Goal: Task Accomplishment & Management: Manage account settings

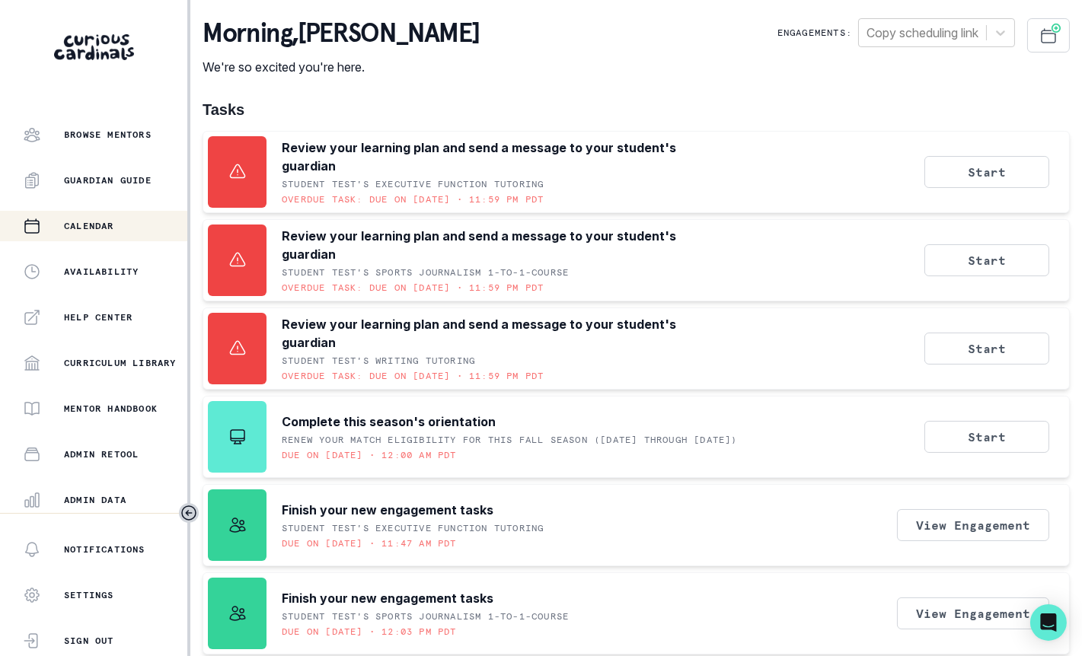
scroll to position [323, 0]
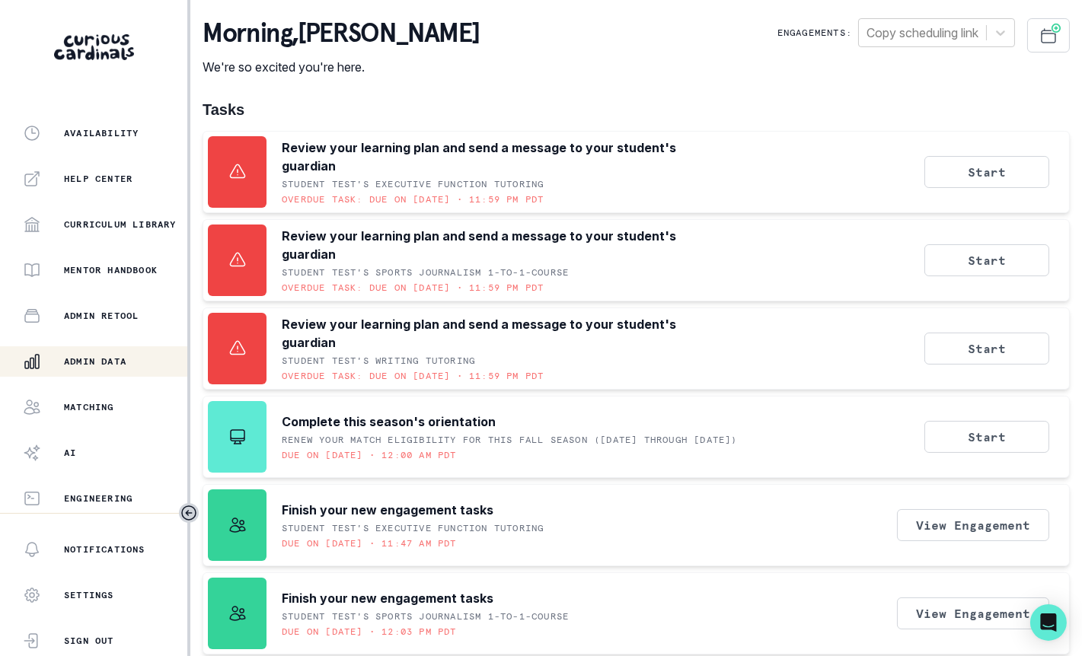
click at [109, 372] on button "Admin Data" at bounding box center [93, 361] width 187 height 30
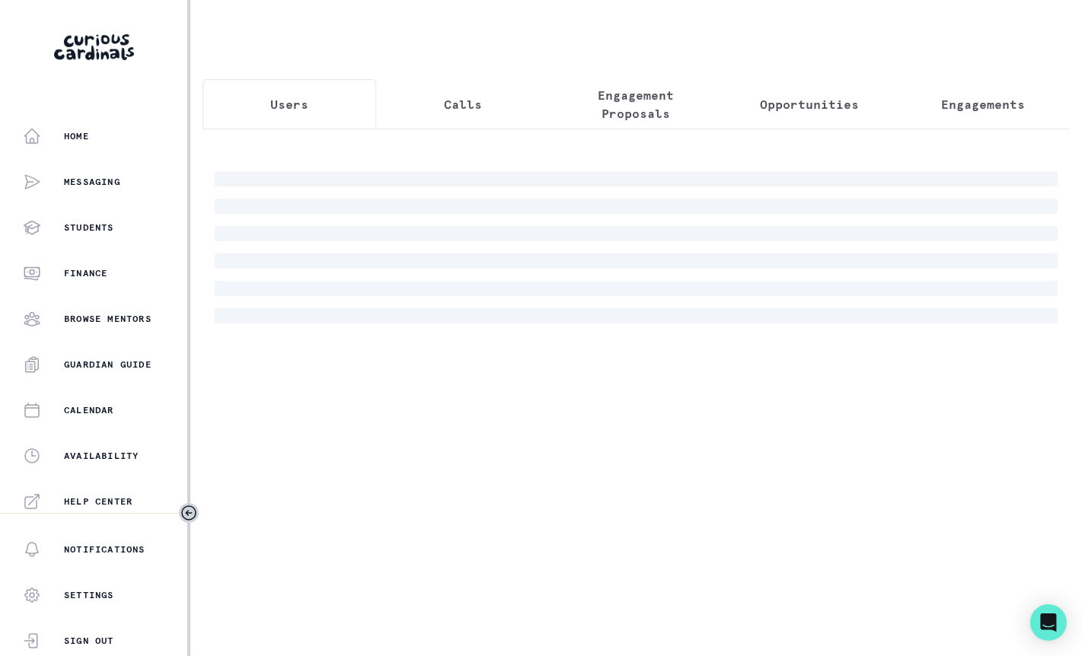
click at [666, 104] on p "Engagement Proposals" at bounding box center [637, 104] width 148 height 37
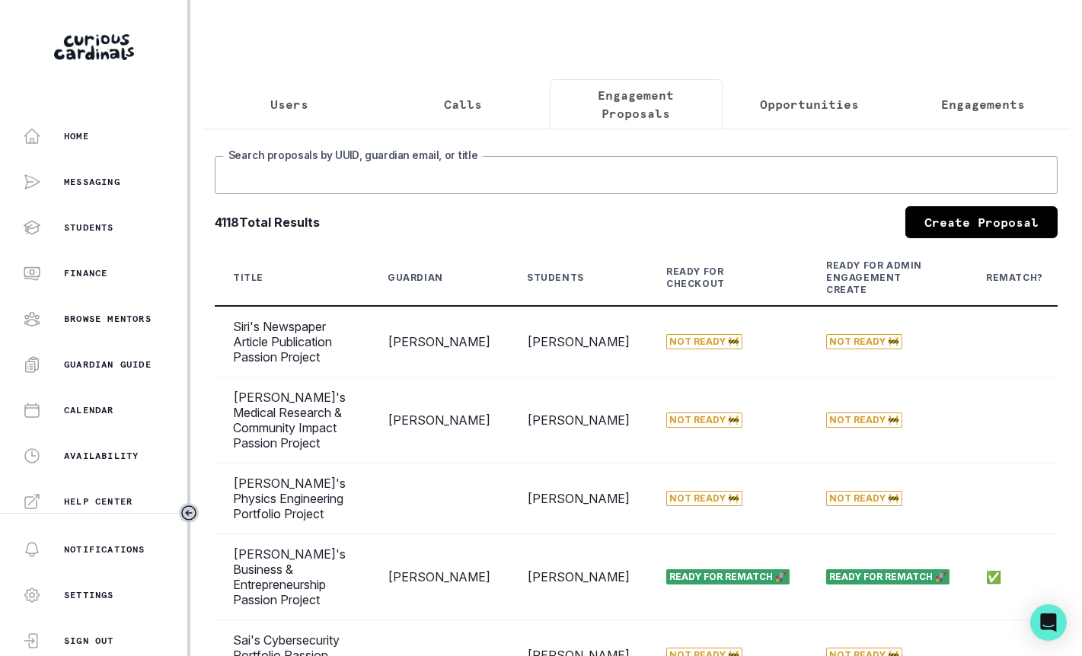
click at [584, 174] on input "Search proposals by UUID, guardian email, or title" at bounding box center [636, 175] width 843 height 38
type input "hope"
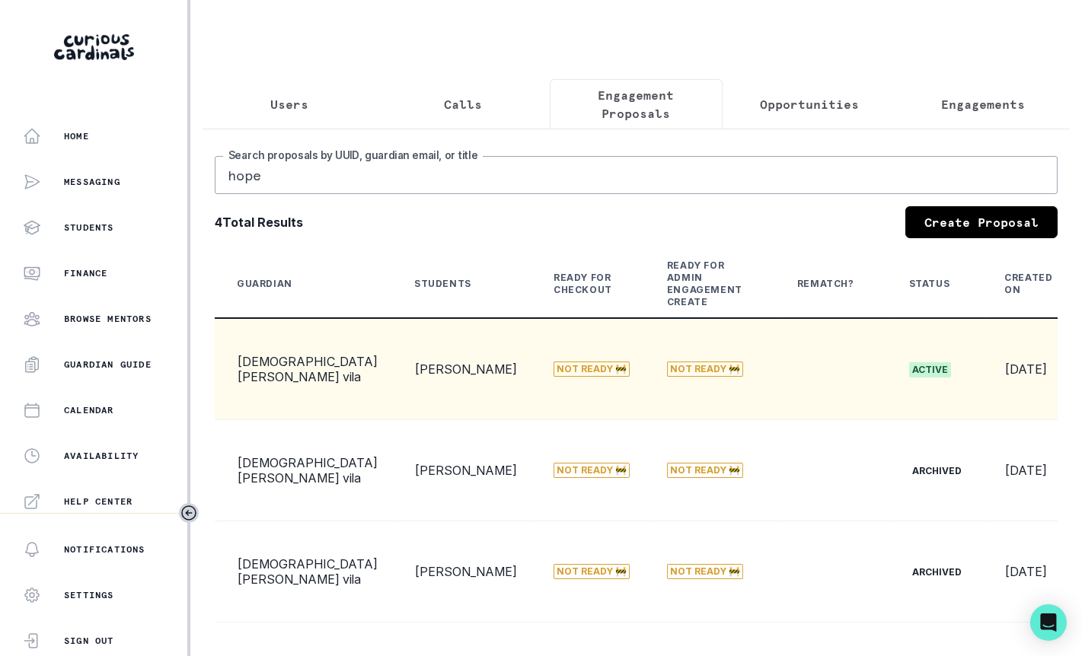
scroll to position [0, 161]
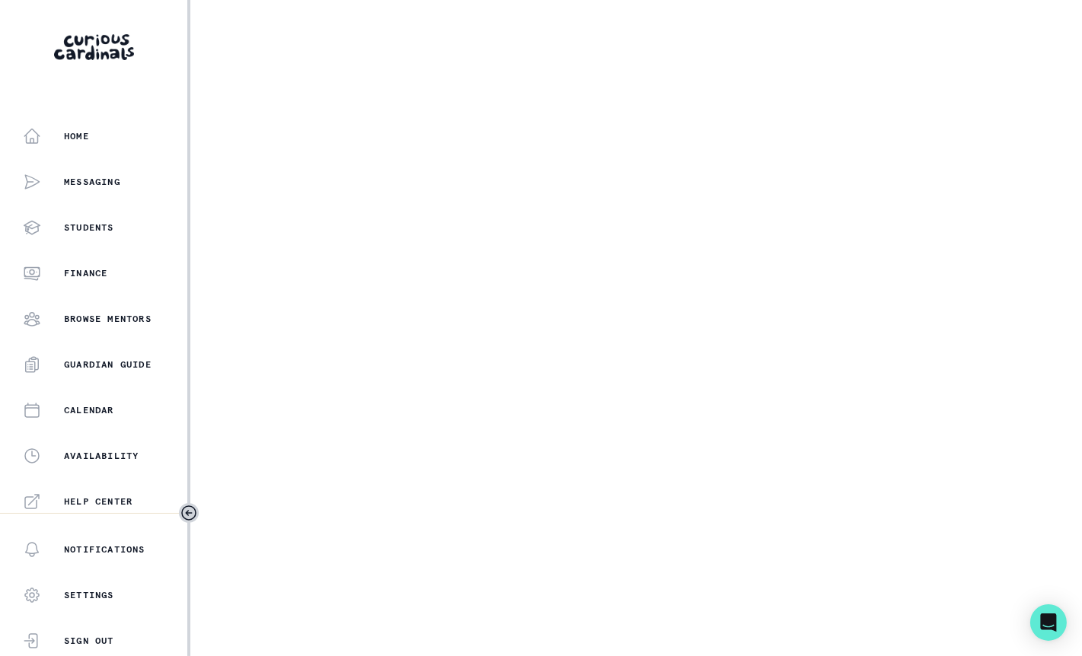
select select "17faa8e4-2b0e-4aee-abf5-4da8e9d87f5d"
select select "d5b009be-c445-49db-99e0-164e2303d6fa"
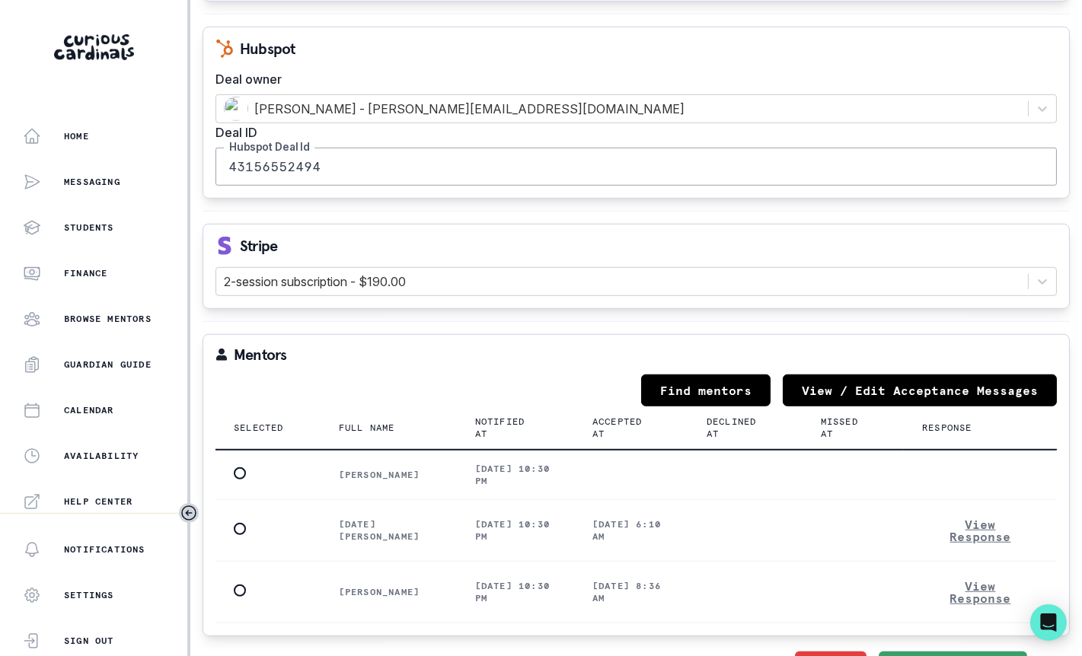
scroll to position [1984, 0]
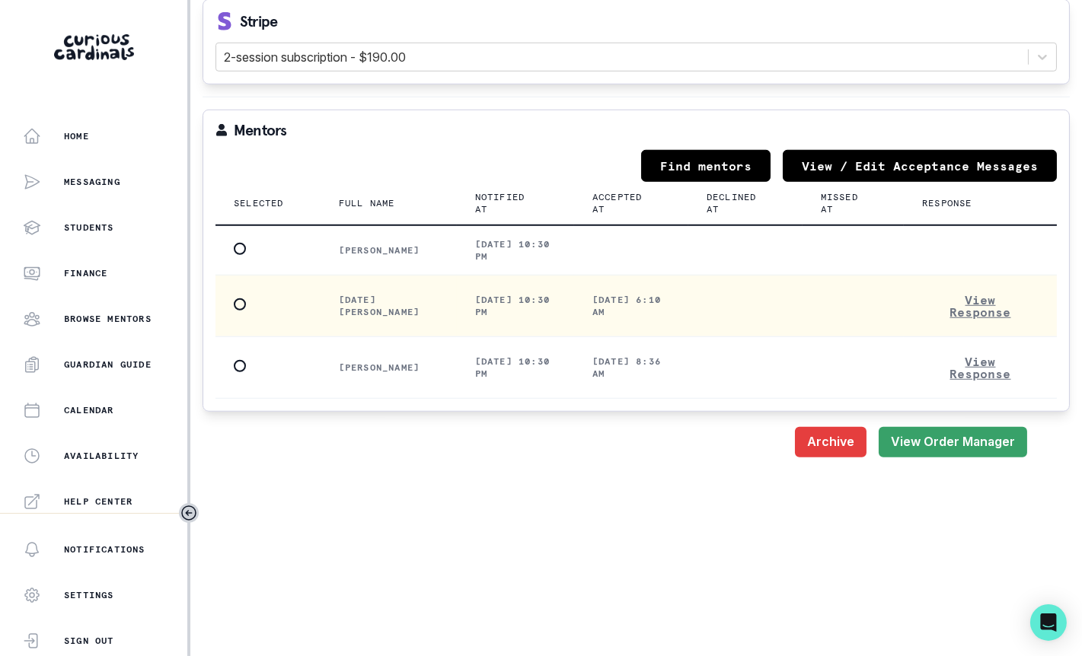
click at [241, 299] on span at bounding box center [240, 305] width 12 height 12
click at [234, 304] on input "radio" at bounding box center [233, 304] width 1 height 1
click at [1016, 427] on button "Save" at bounding box center [1000, 442] width 53 height 30
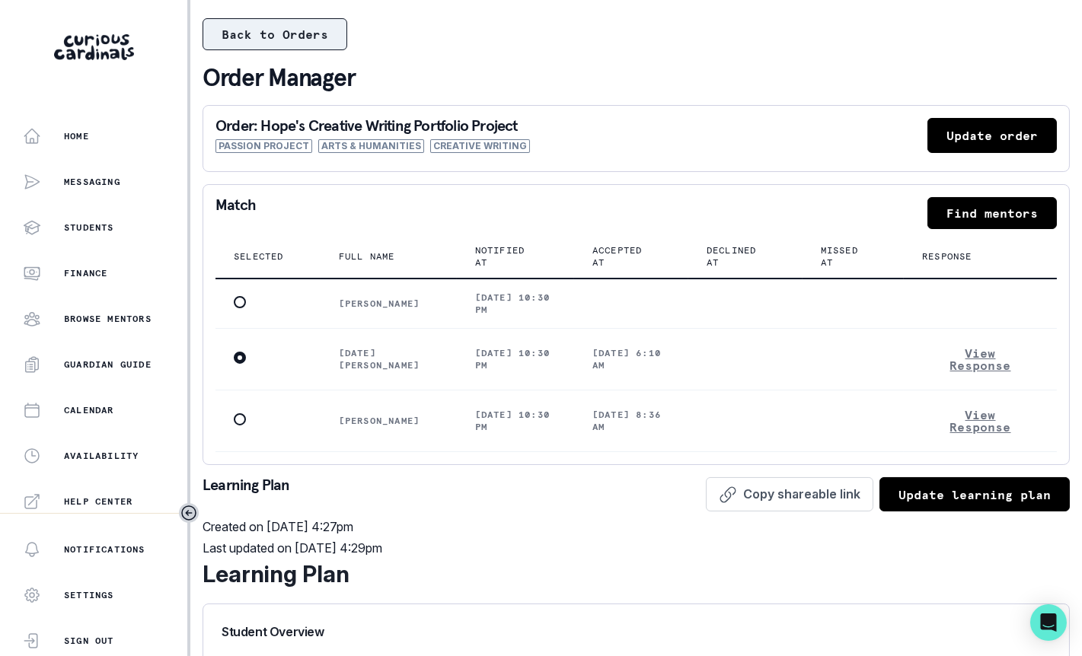
click at [327, 37] on button "Back to Orders" at bounding box center [275, 34] width 145 height 32
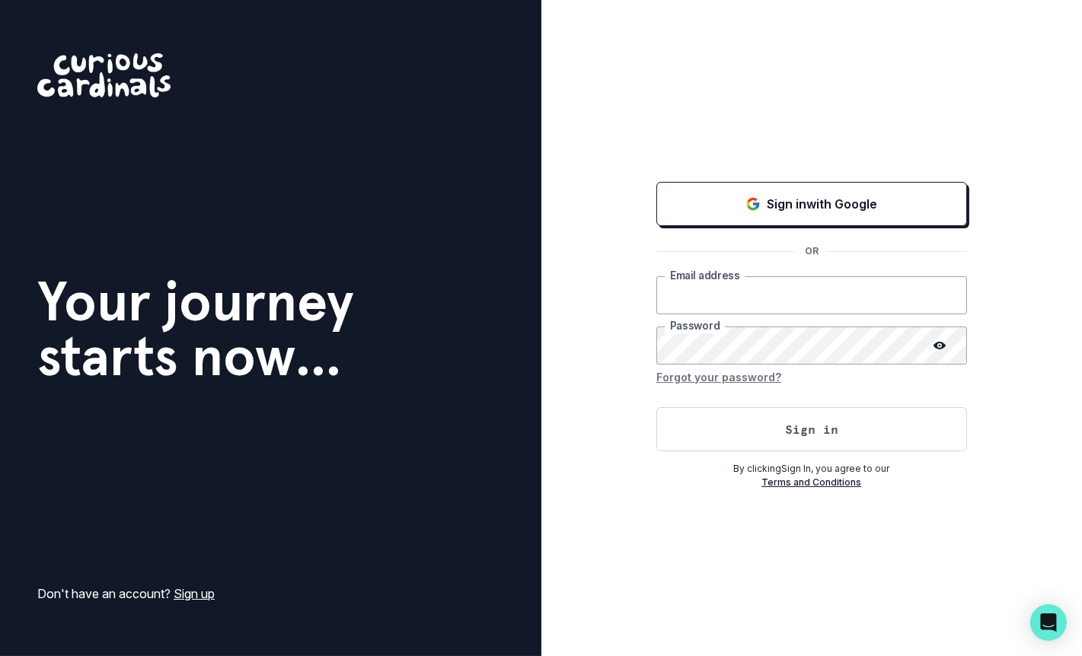
type input "[EMAIL_ADDRESS][DOMAIN_NAME]"
click at [721, 426] on button "Sign in" at bounding box center [811, 429] width 311 height 44
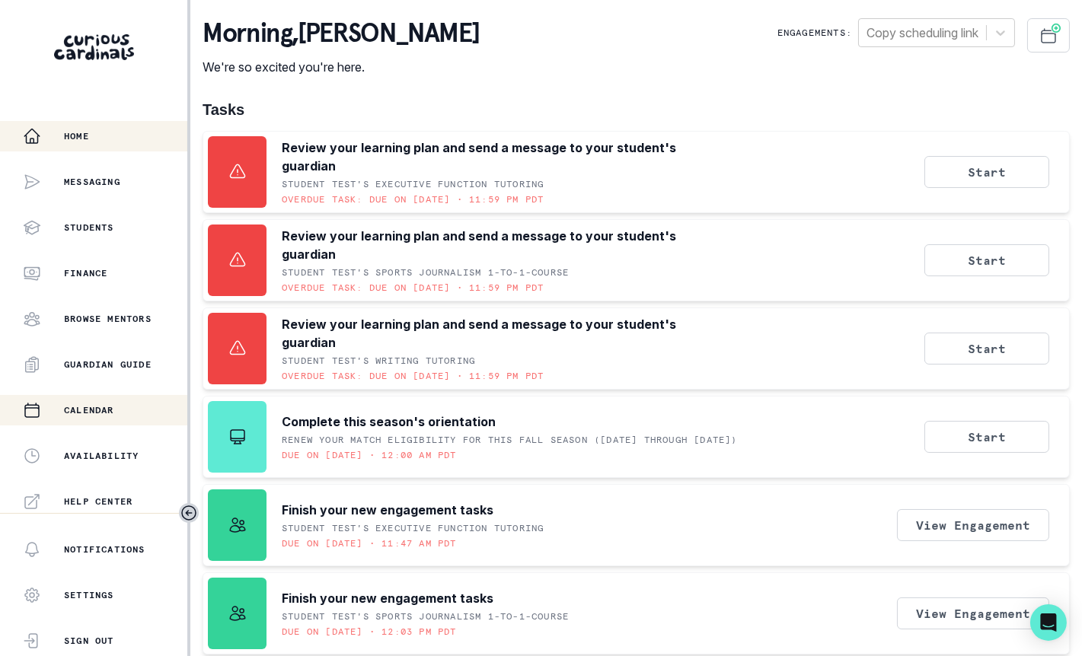
scroll to position [323, 0]
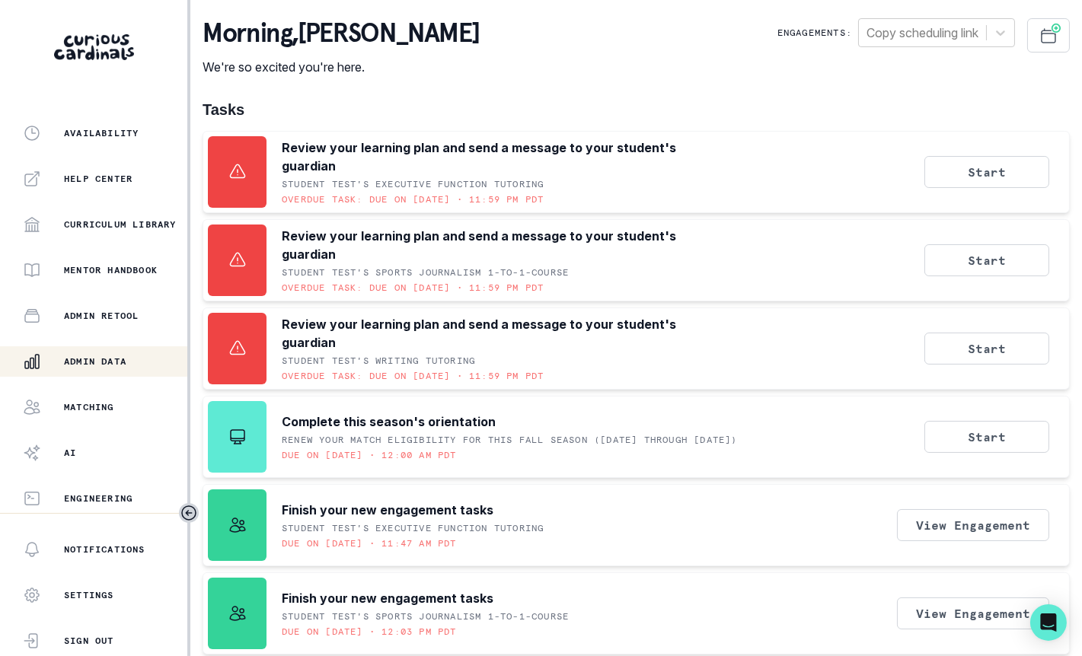
click at [125, 372] on button "Admin Data" at bounding box center [93, 361] width 187 height 30
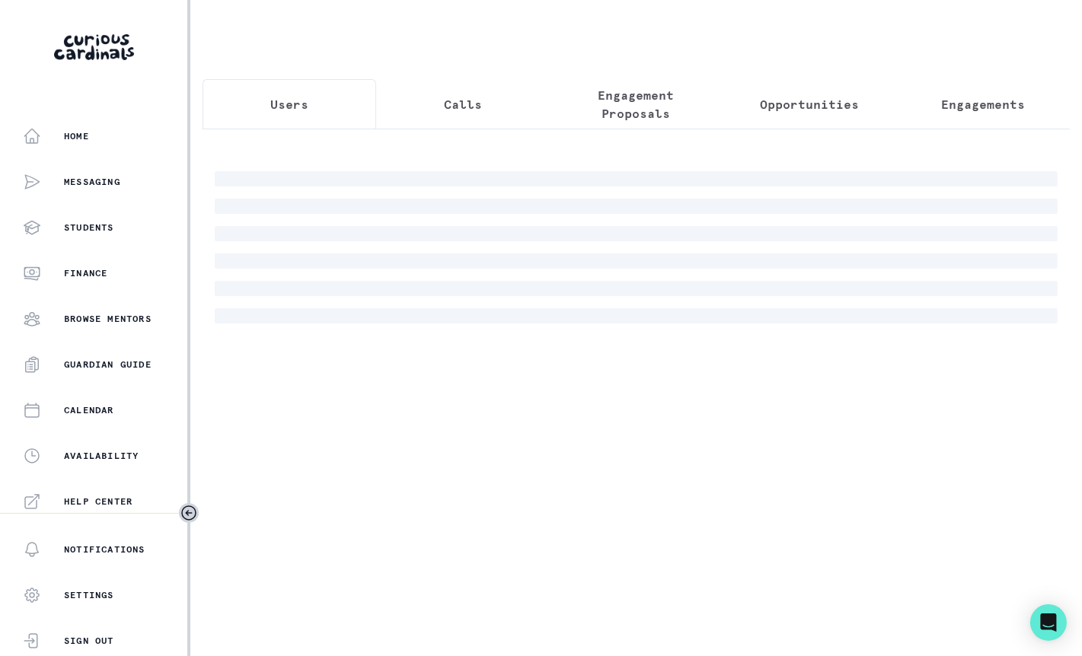
click at [624, 108] on p "Engagement Proposals" at bounding box center [637, 104] width 148 height 37
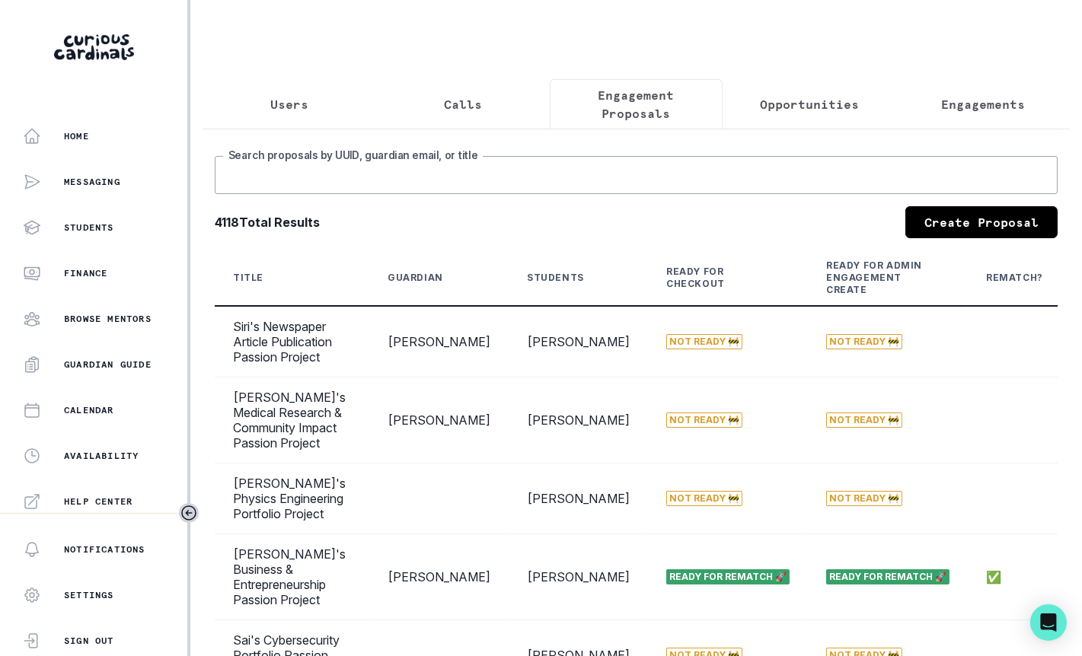
click at [541, 176] on input "Search proposals by UUID, guardian email, or title" at bounding box center [636, 175] width 843 height 38
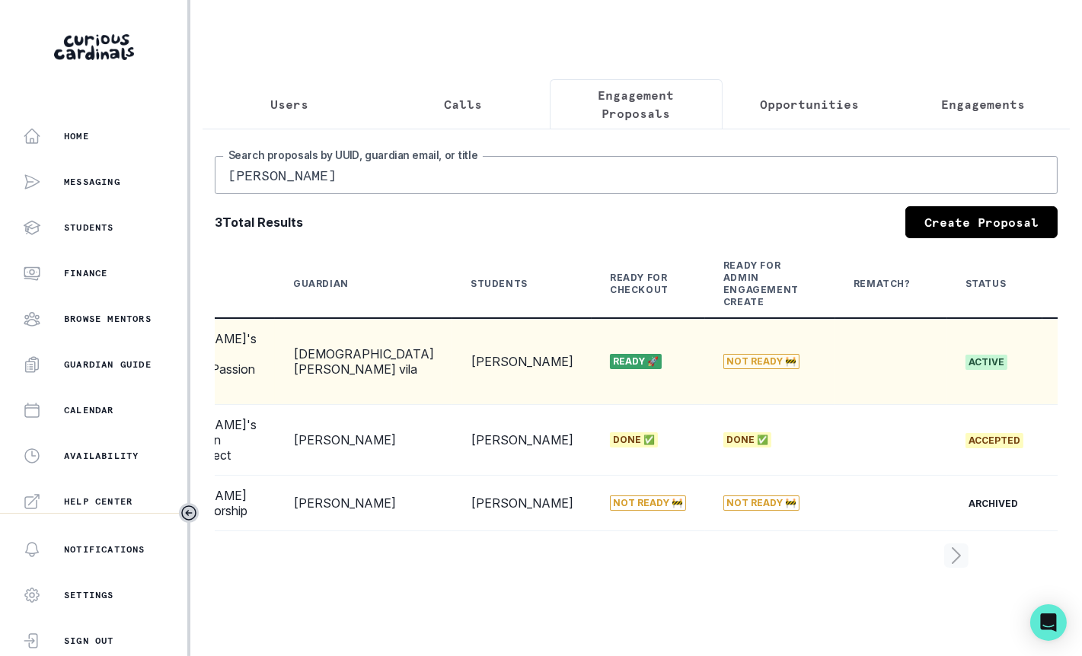
scroll to position [0, 183]
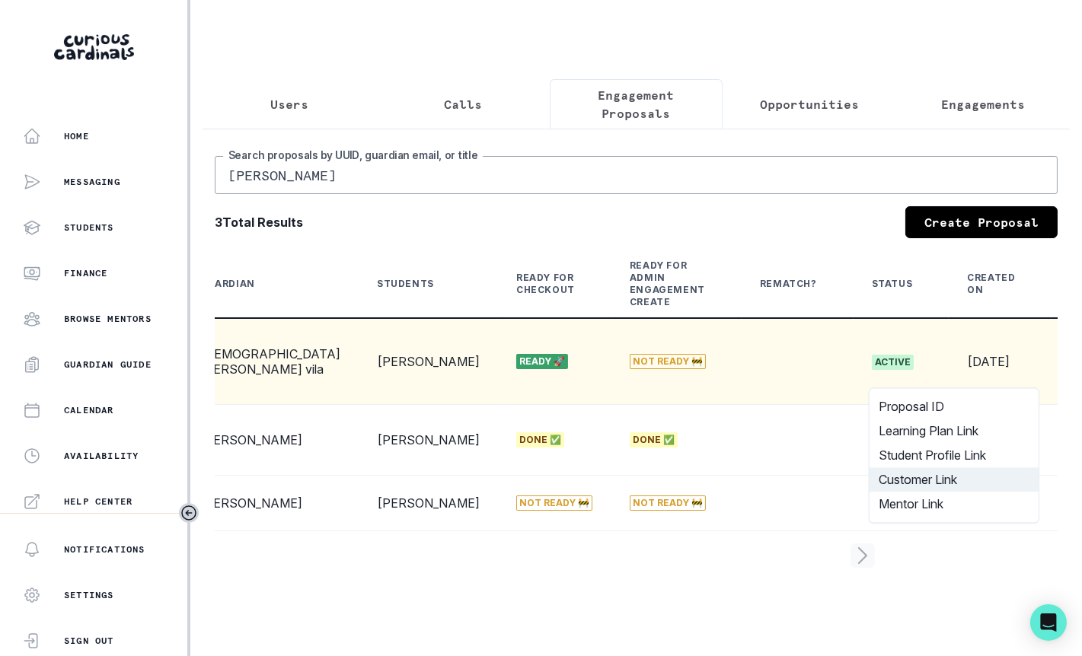
click at [918, 479] on button "Customer Link" at bounding box center [954, 480] width 169 height 24
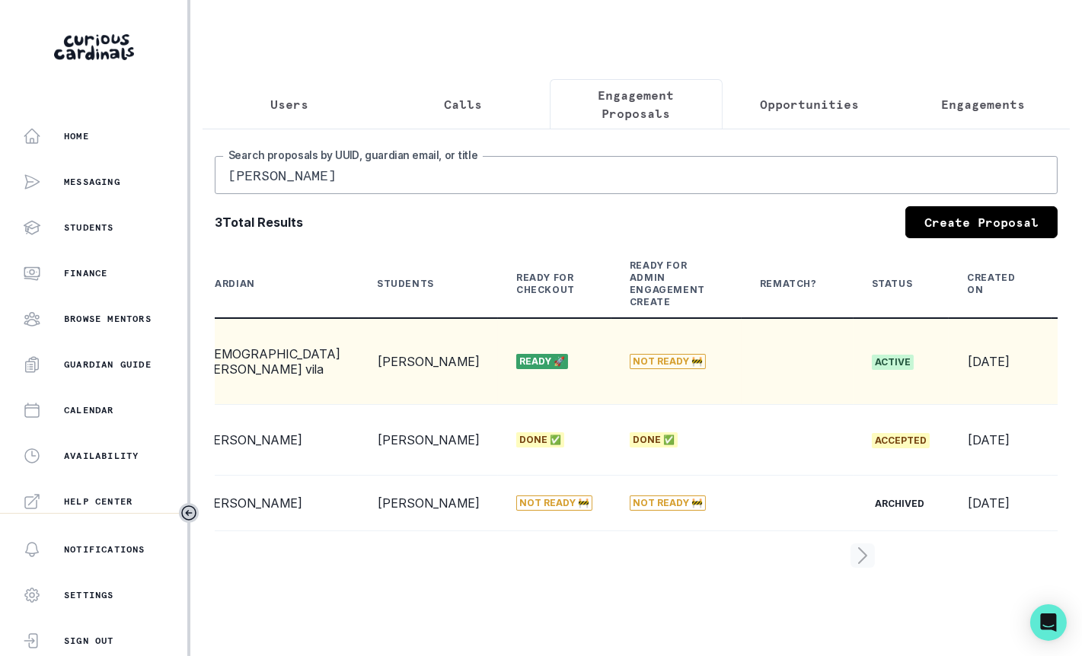
click at [385, 177] on input "[PERSON_NAME]" at bounding box center [636, 175] width 843 height 38
type input "[PERSON_NAME]"
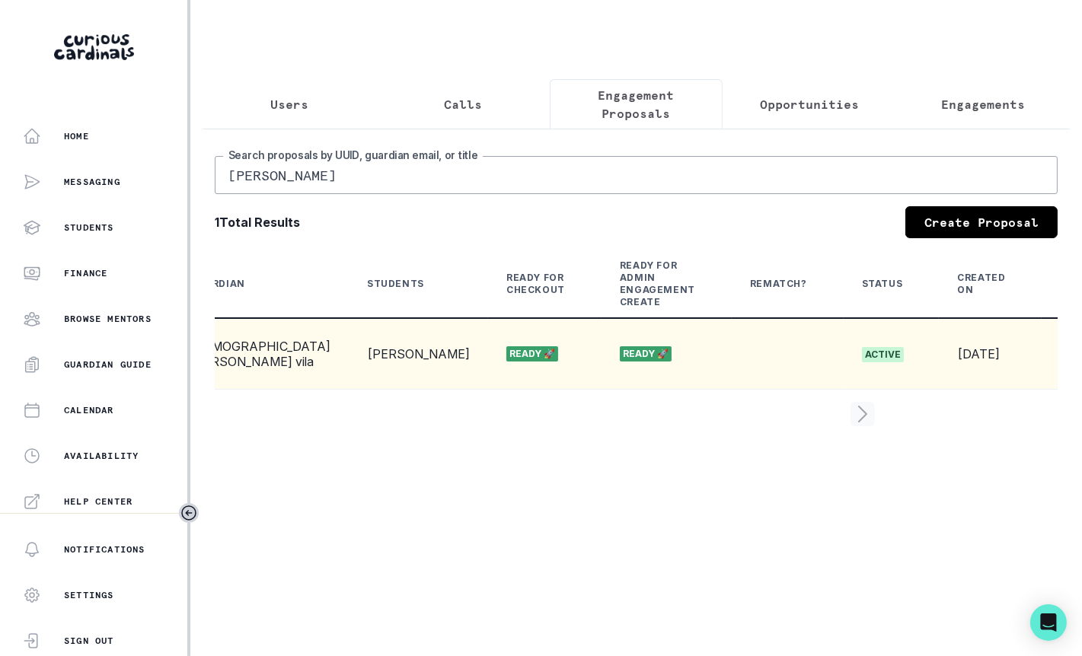
scroll to position [0, 171]
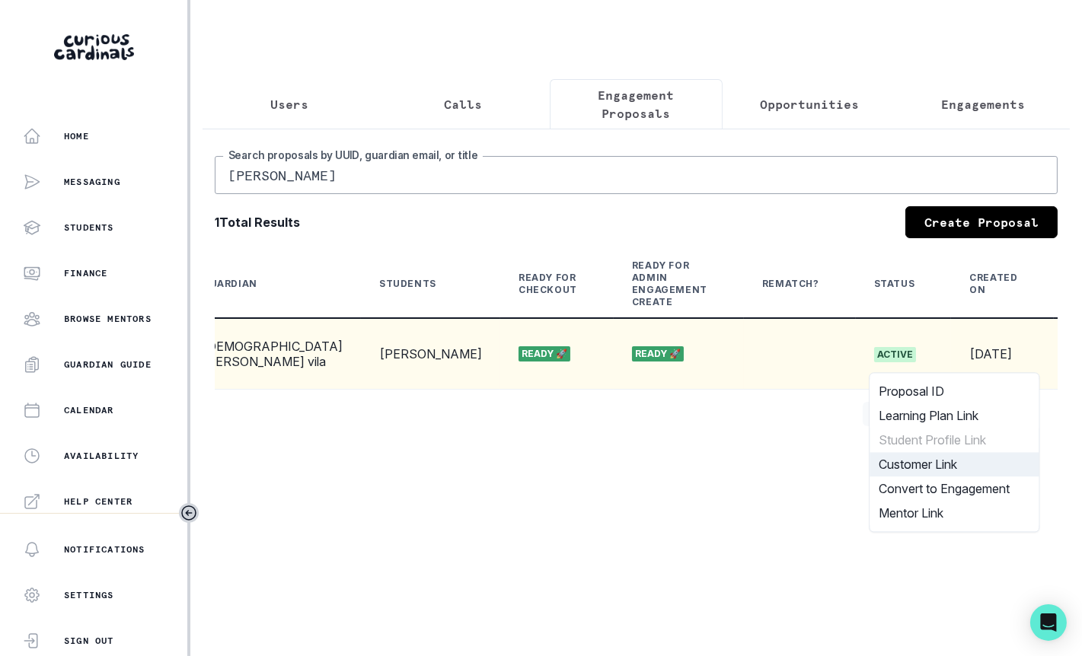
click at [948, 459] on button "Customer Link" at bounding box center [954, 464] width 169 height 24
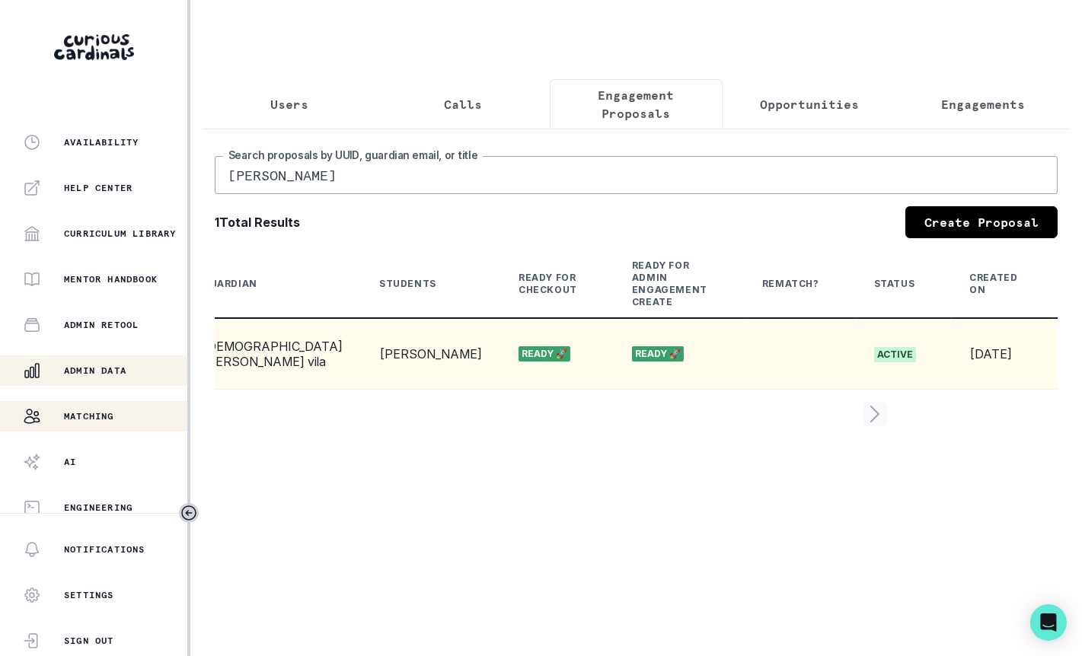
scroll to position [323, 0]
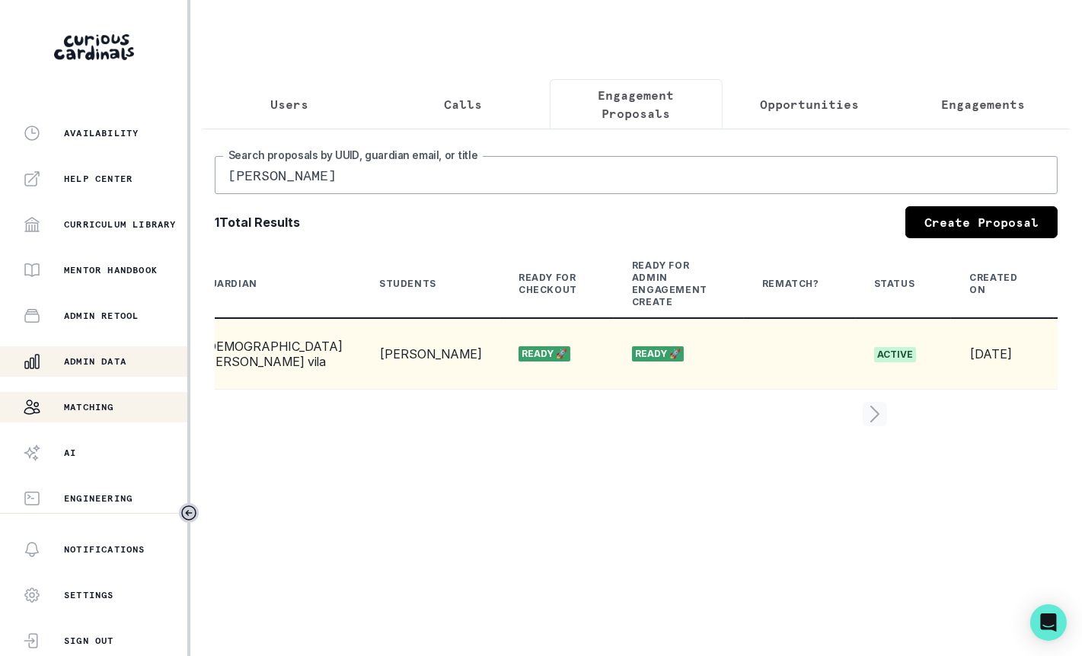
click at [100, 418] on button "Matching" at bounding box center [93, 407] width 187 height 30
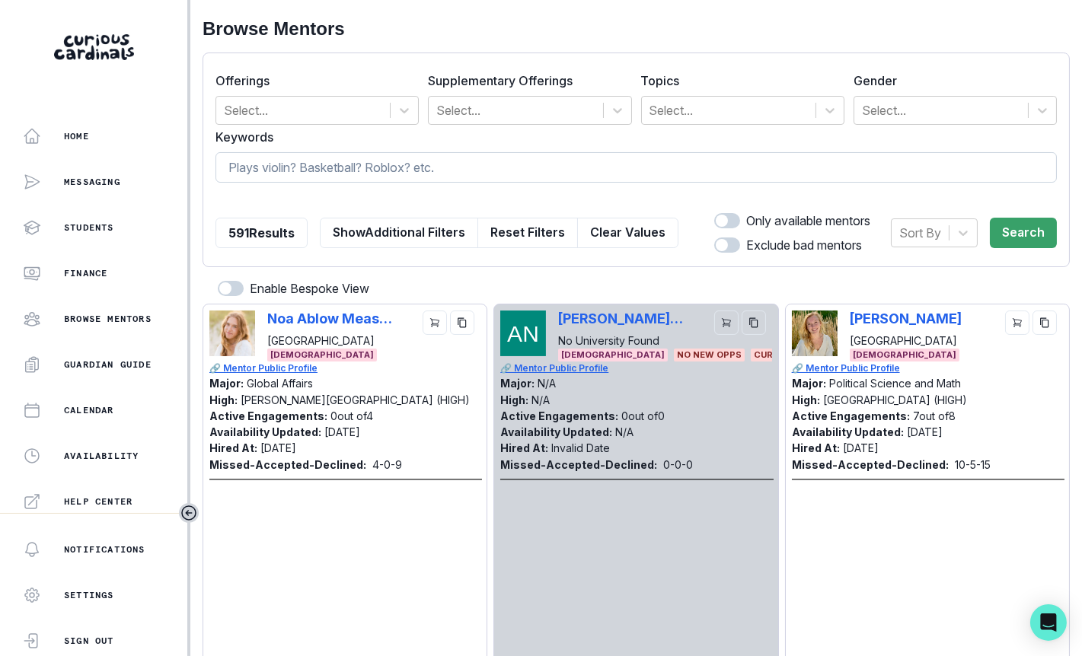
click at [517, 164] on input at bounding box center [636, 167] width 841 height 30
type input "[GEOGRAPHIC_DATA]"
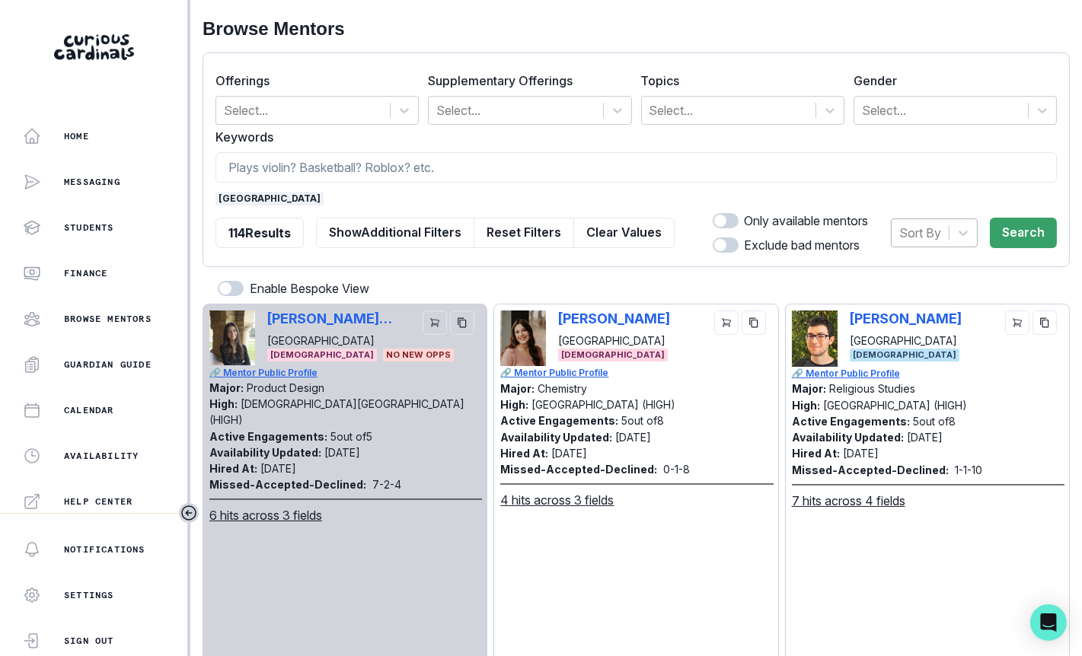
click at [932, 226] on div at bounding box center [920, 232] width 42 height 21
click at [931, 262] on div "Hired at" at bounding box center [934, 272] width 87 height 30
click at [1020, 243] on button "Search" at bounding box center [1023, 233] width 67 height 30
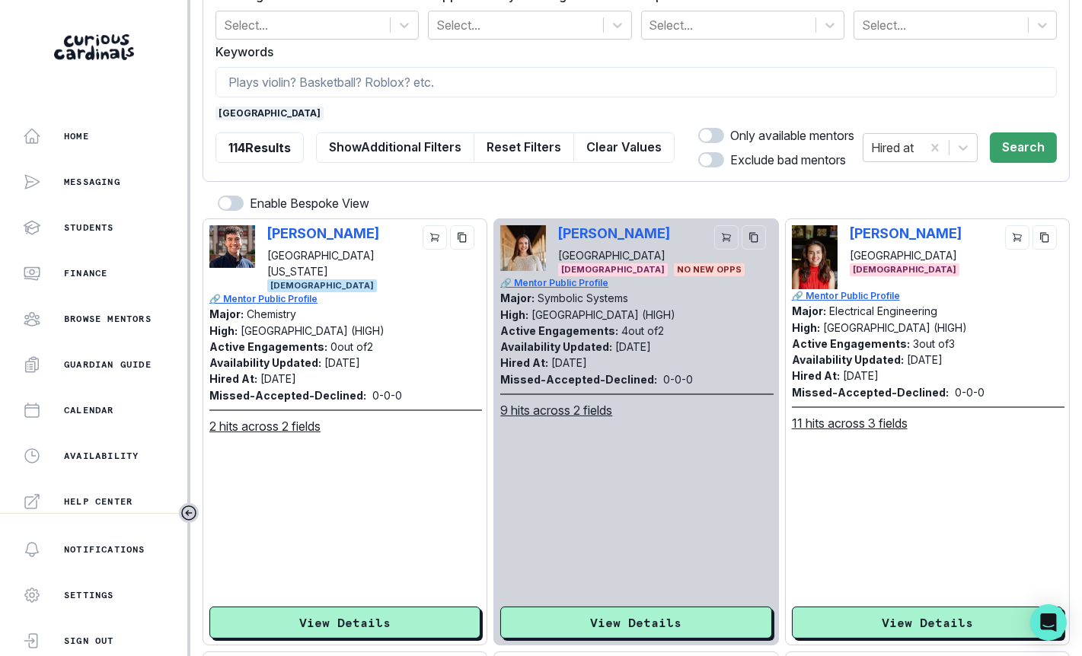
scroll to position [84, 0]
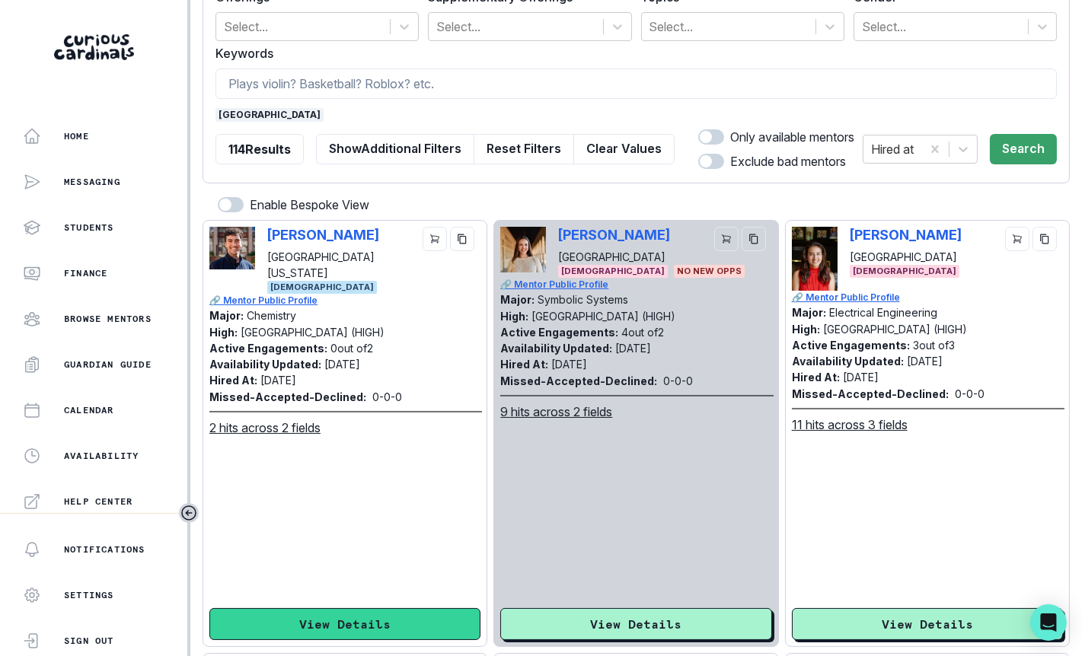
click at [409, 611] on button "View Details" at bounding box center [344, 624] width 271 height 32
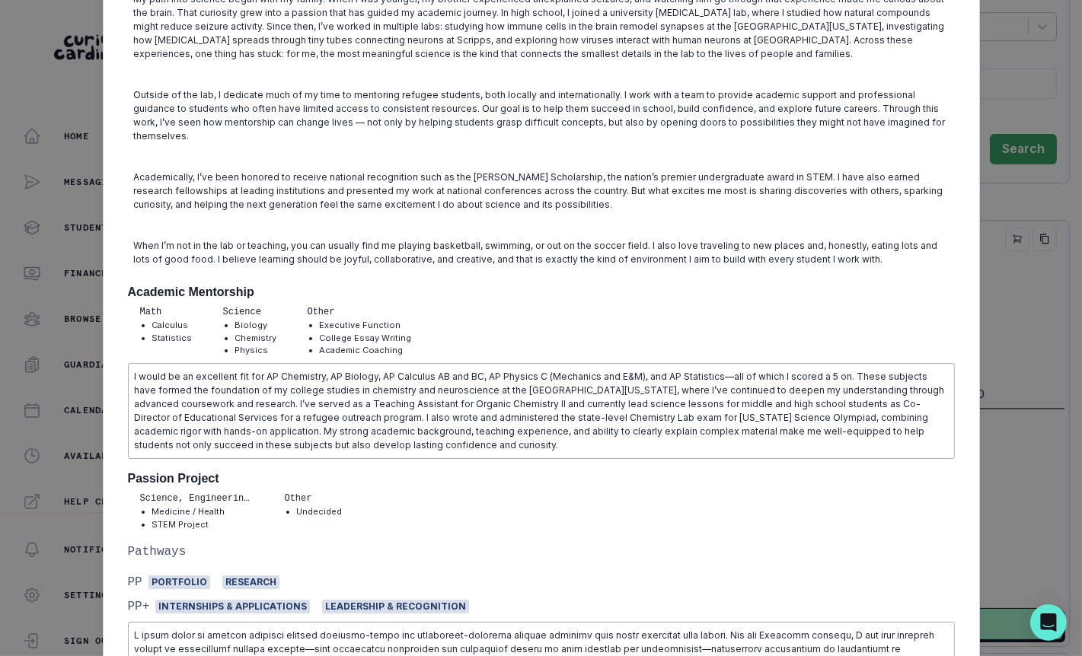
scroll to position [0, 0]
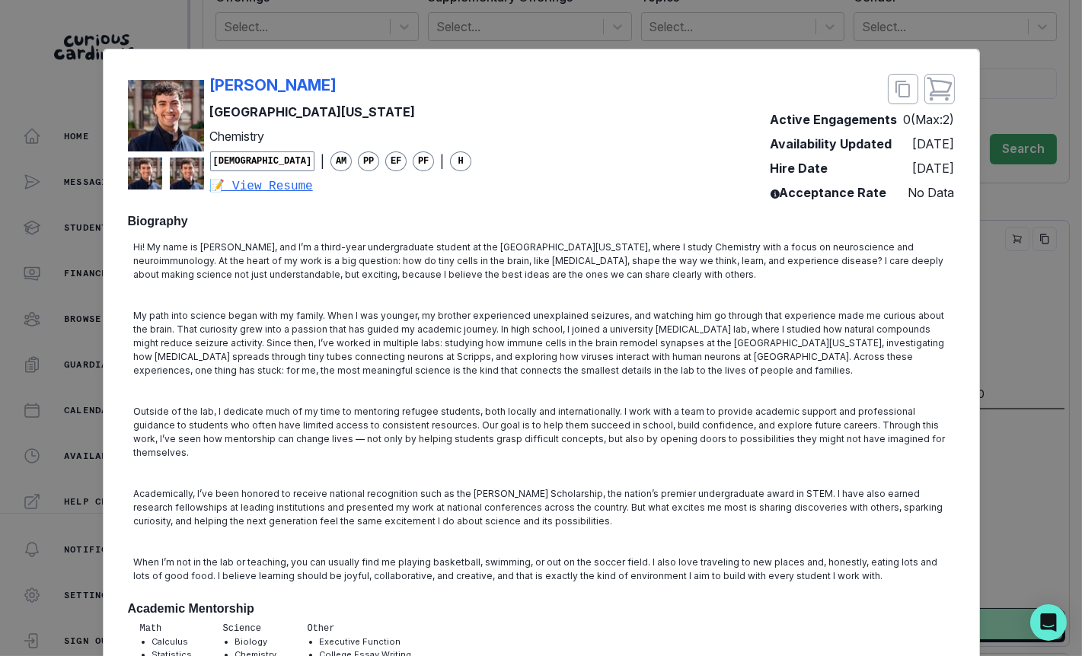
click at [984, 301] on div "[PERSON_NAME][GEOGRAPHIC_DATA][US_STATE] Chemistry [DEMOGRAPHIC_DATA] | AM PP E…" at bounding box center [541, 328] width 1082 height 656
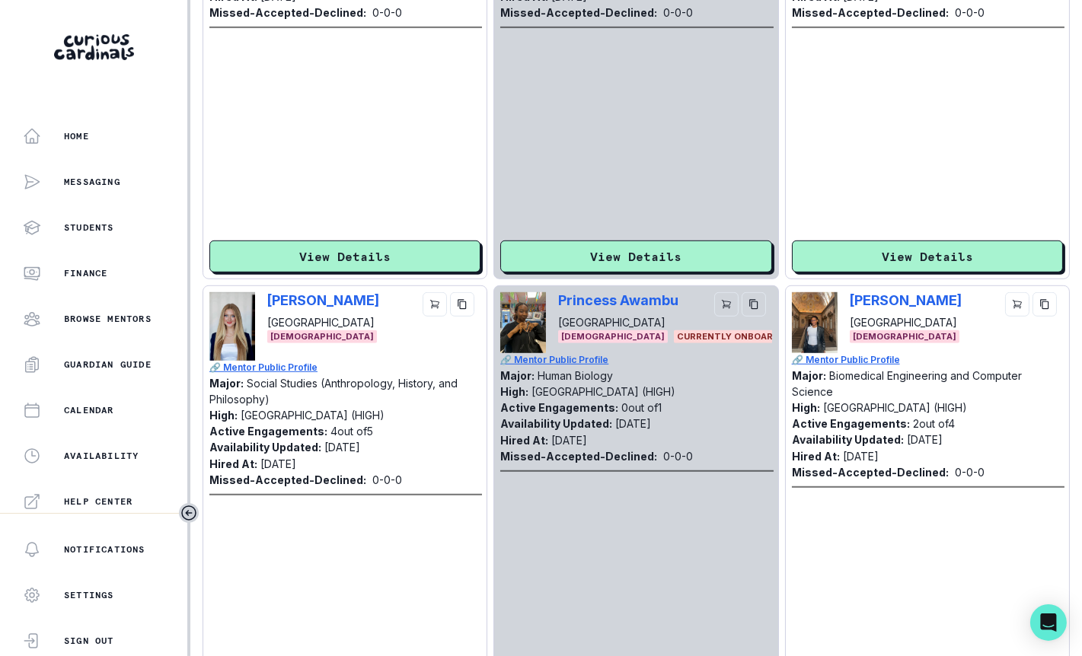
scroll to position [1859, 0]
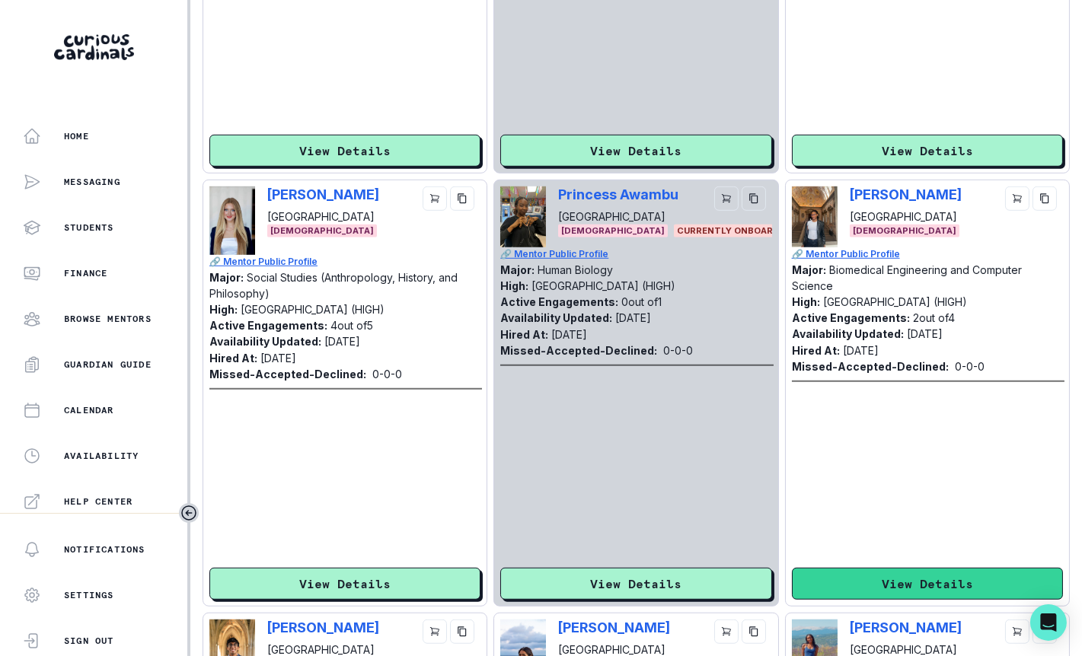
click at [855, 582] on button "View Details" at bounding box center [927, 584] width 271 height 32
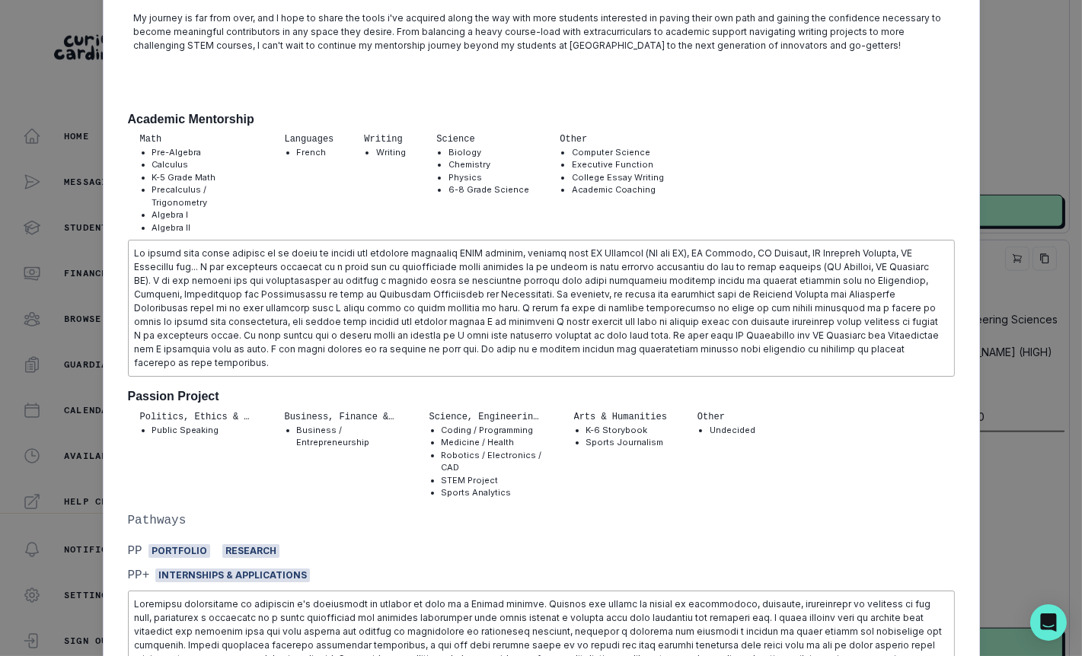
scroll to position [768, 0]
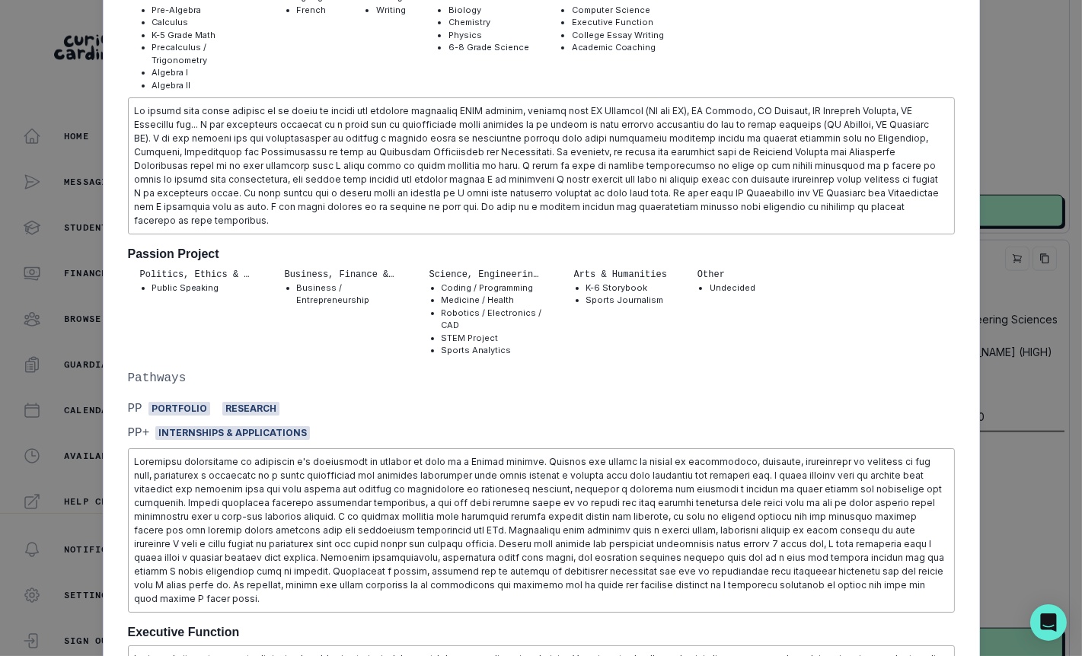
click at [1028, 368] on div "[PERSON_NAME] [PERSON_NAME][GEOGRAPHIC_DATA] Biomedical Engineering and Compute…" at bounding box center [541, 328] width 1082 height 656
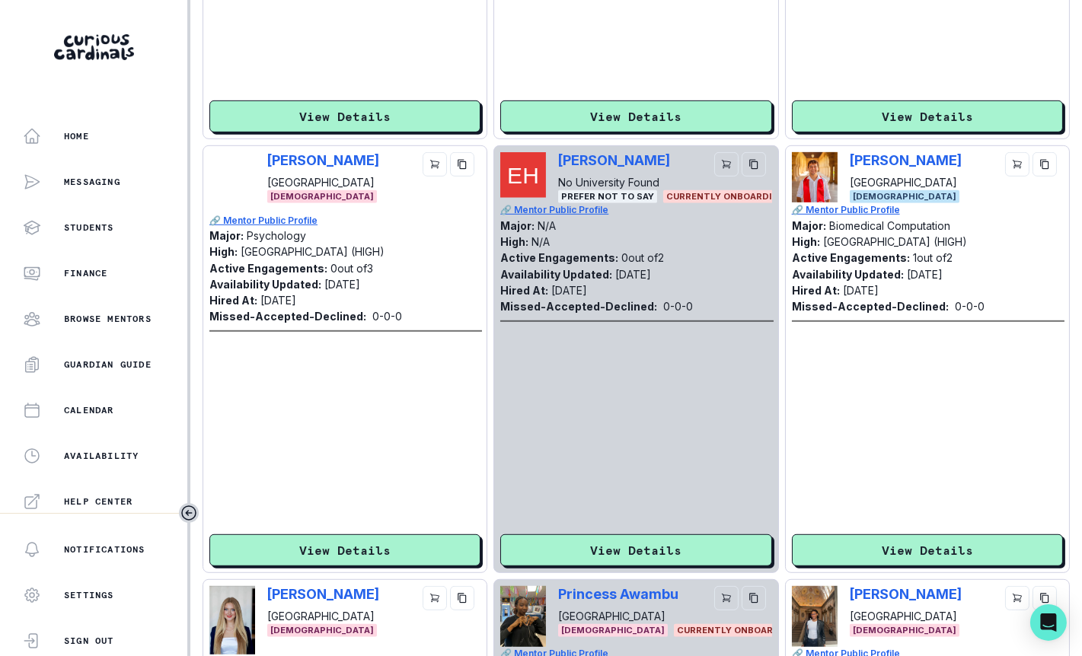
scroll to position [1561, 0]
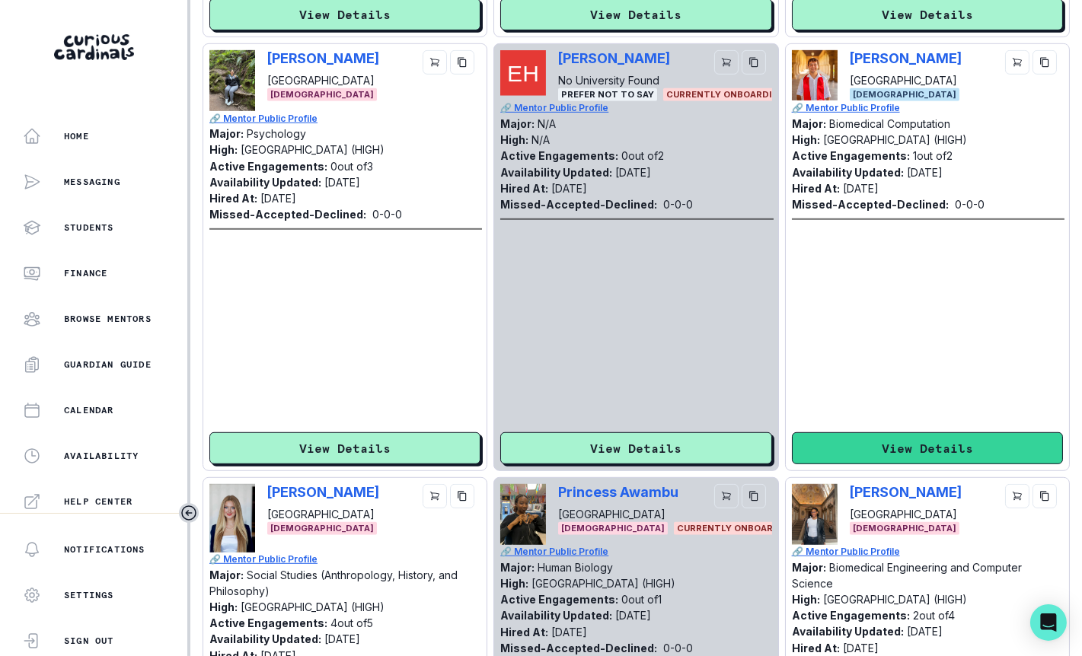
click at [891, 436] on button "View Details" at bounding box center [927, 449] width 271 height 32
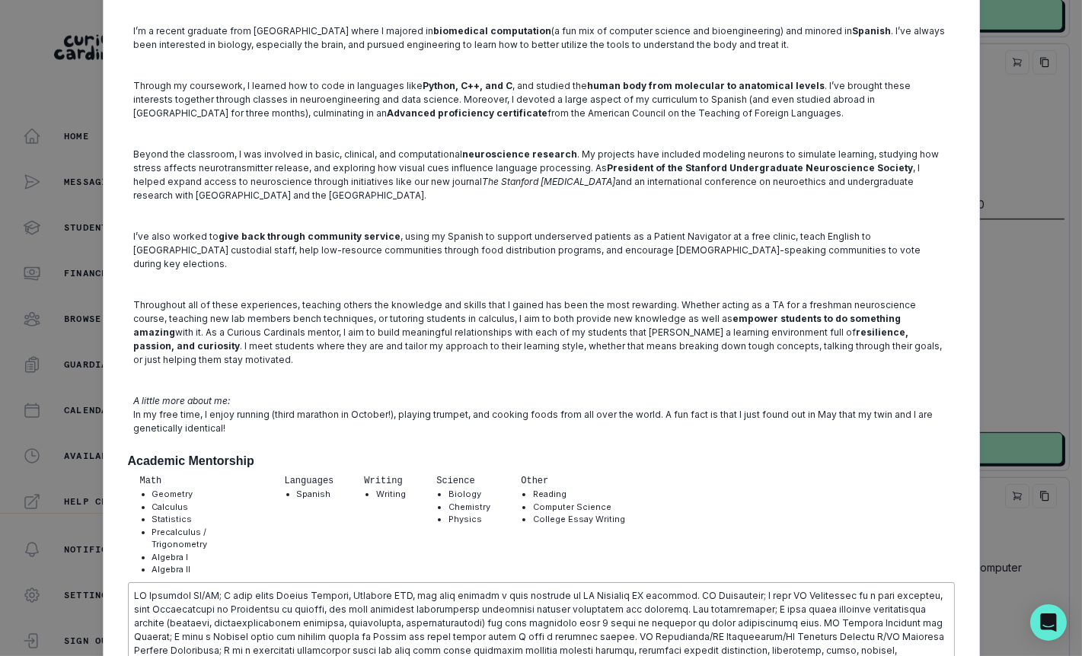
scroll to position [0, 0]
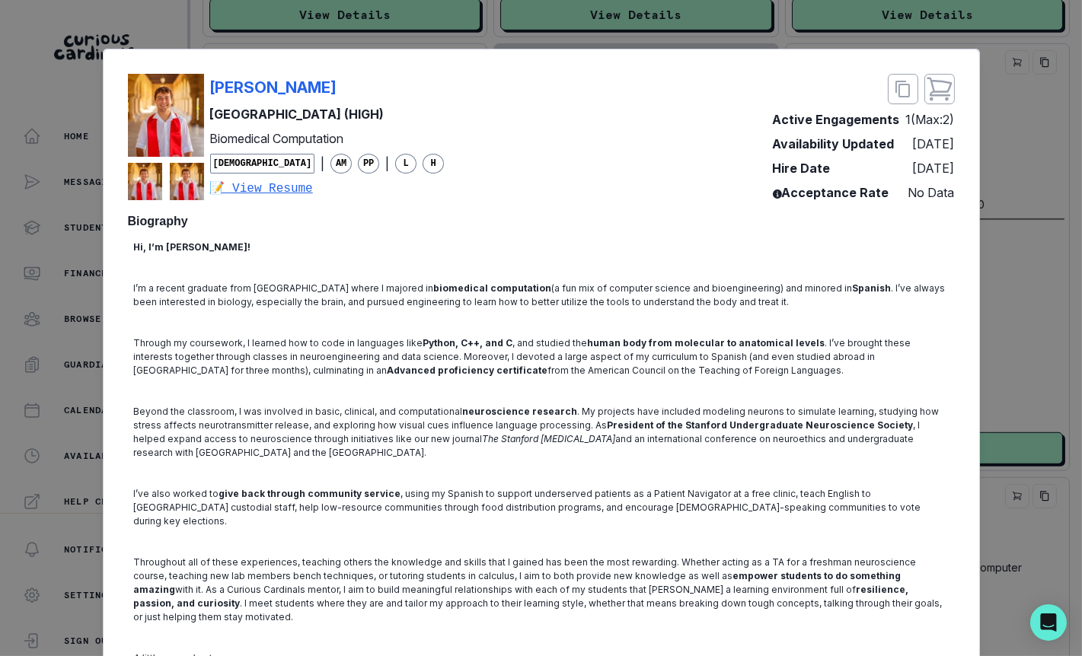
click at [1041, 201] on div "[PERSON_NAME][GEOGRAPHIC_DATA] (HIGH) Biomedical Computation [DEMOGRAPHIC_DATA]…" at bounding box center [541, 328] width 1082 height 656
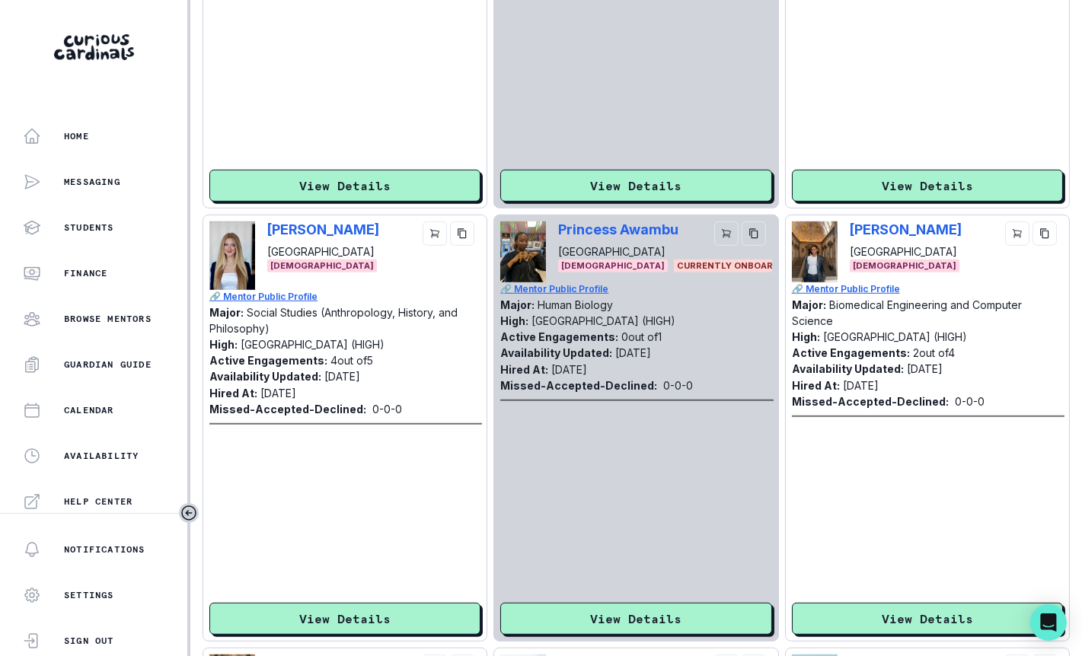
scroll to position [1825, 0]
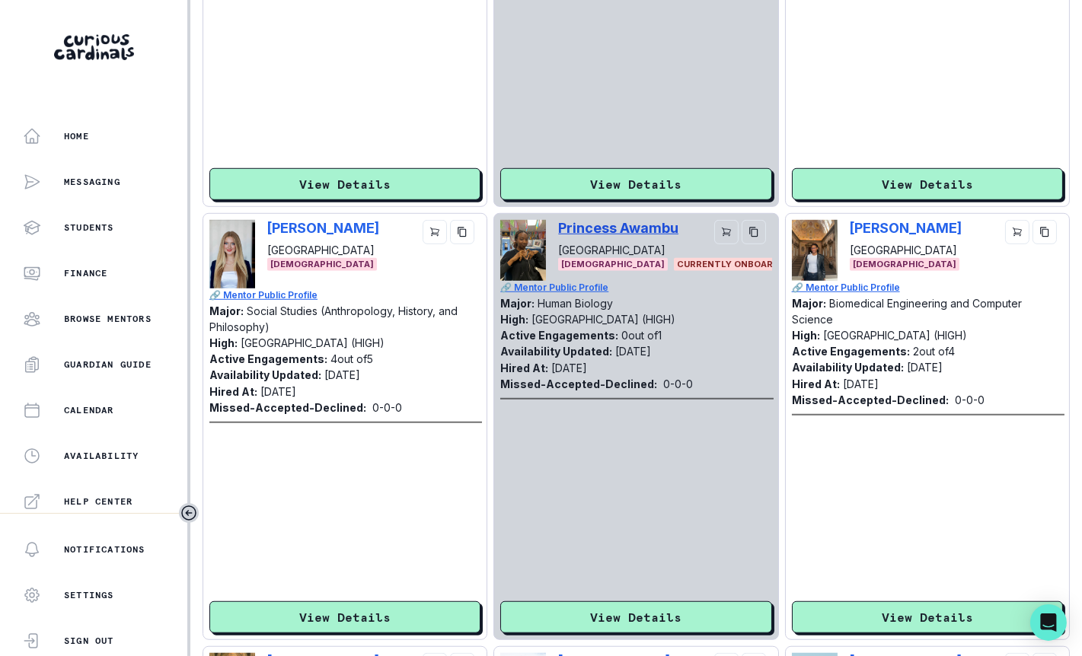
click at [659, 222] on p "Princess Awambu" at bounding box center [618, 228] width 120 height 16
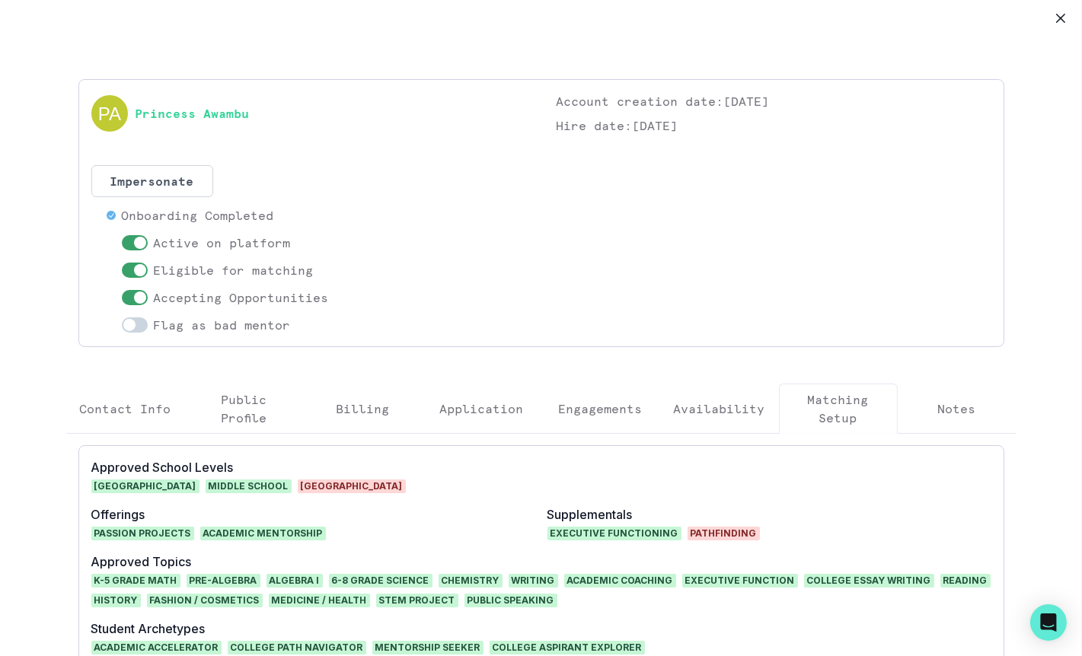
click at [447, 415] on p "Application" at bounding box center [482, 409] width 84 height 18
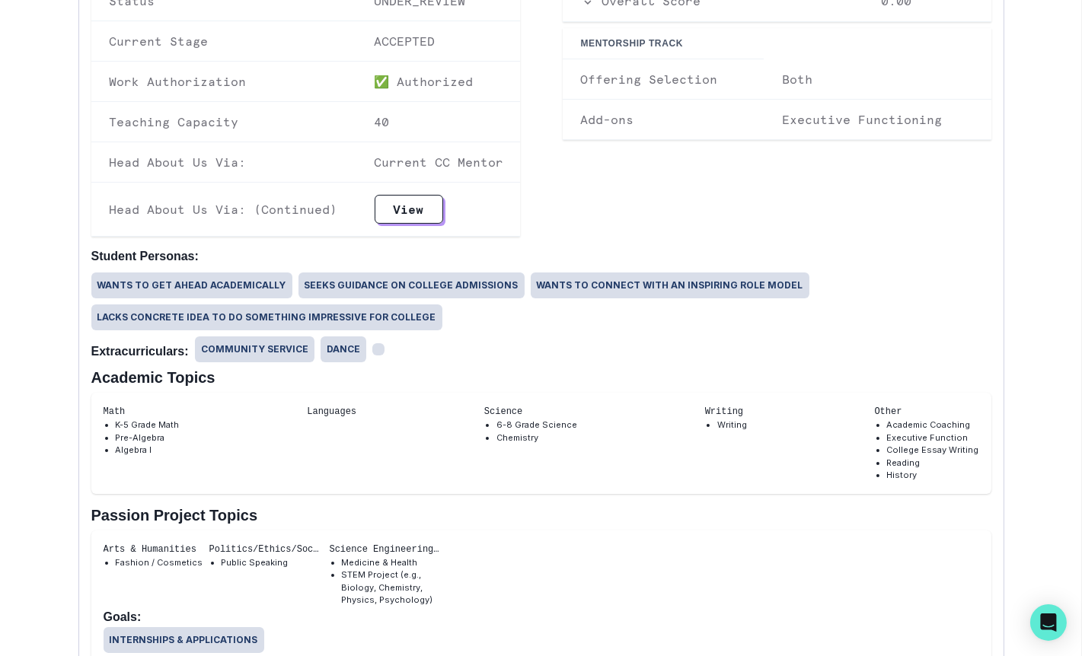
scroll to position [0, 0]
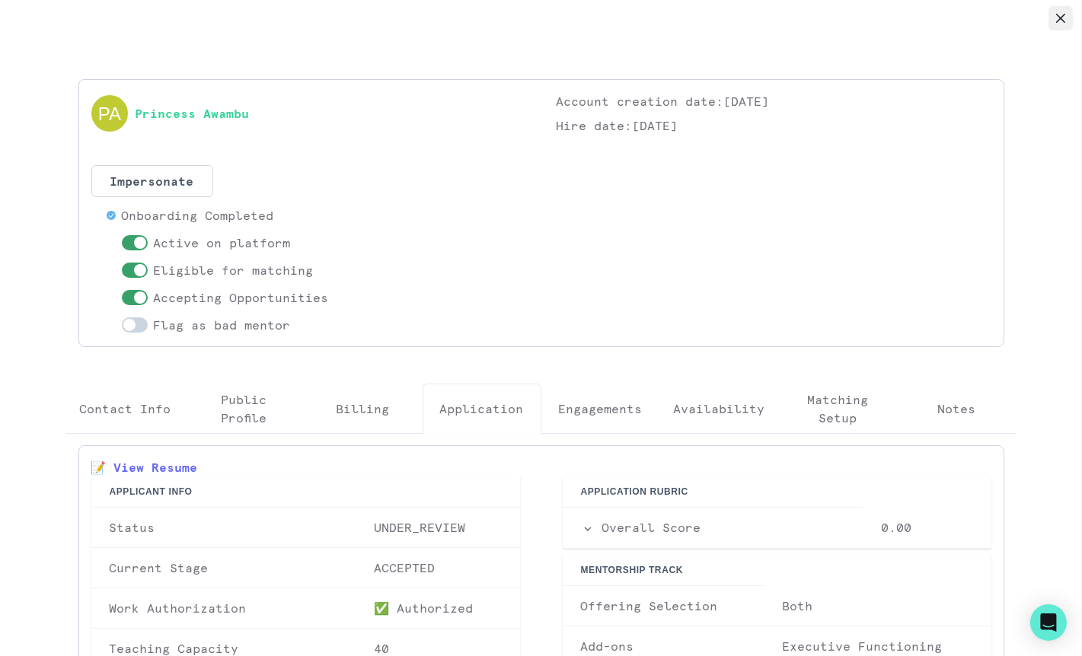
click at [1061, 18] on icon "Close" at bounding box center [1060, 18] width 9 height 9
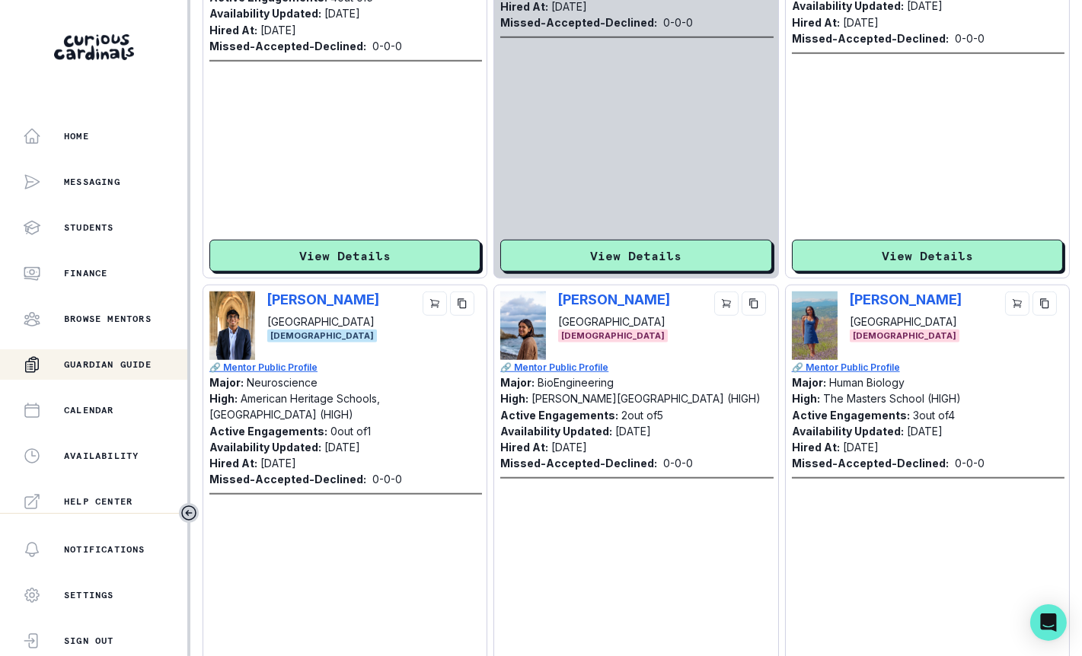
scroll to position [323, 0]
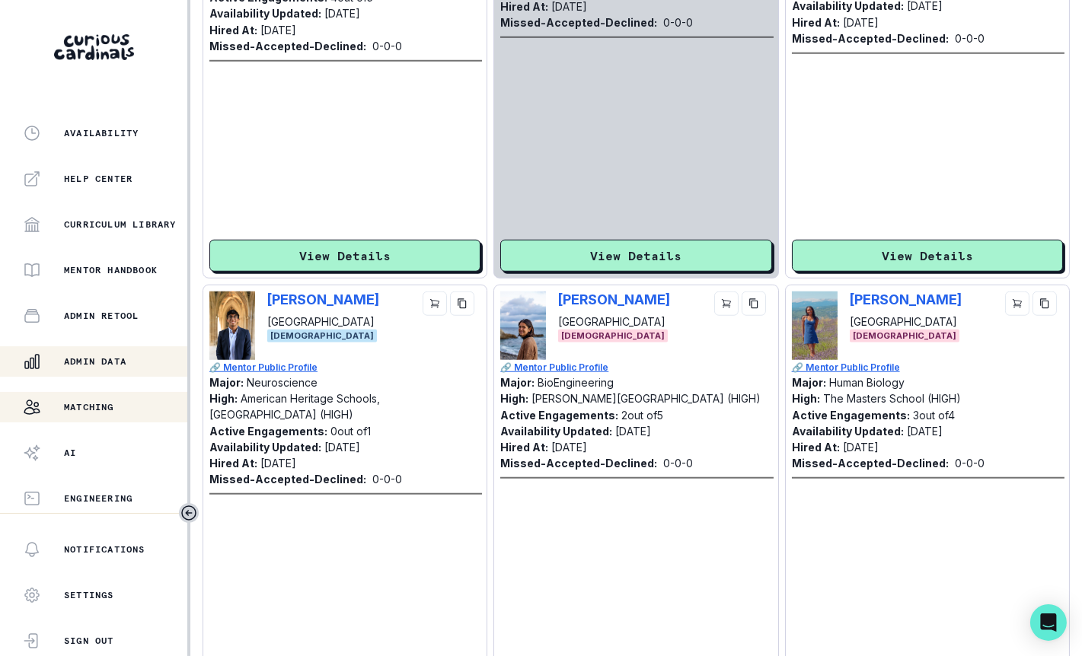
click at [107, 364] on p "Admin Data" at bounding box center [95, 362] width 62 height 12
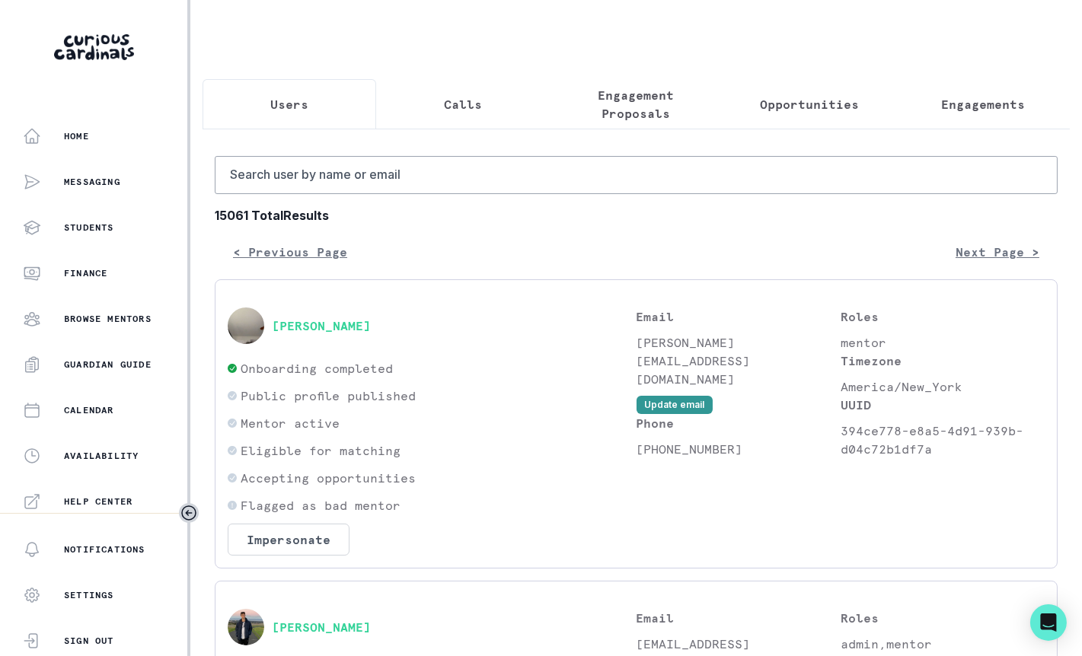
click at [664, 96] on p "Engagement Proposals" at bounding box center [637, 104] width 148 height 37
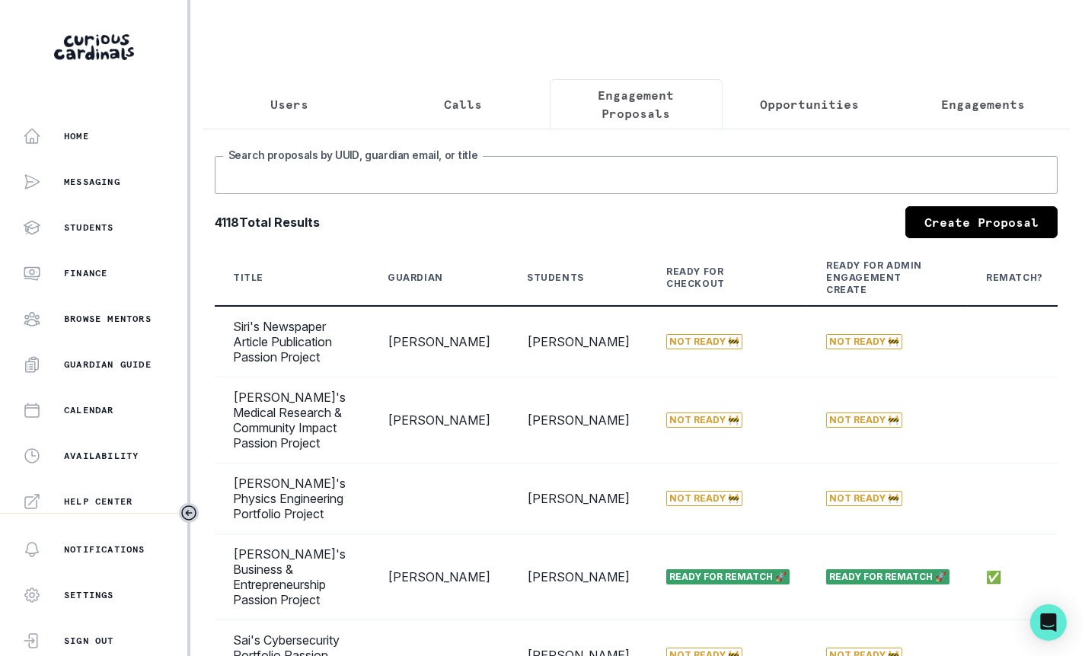
click at [547, 164] on input "Search proposals by UUID, guardian email, or title" at bounding box center [636, 175] width 843 height 38
type input "[PERSON_NAME]"
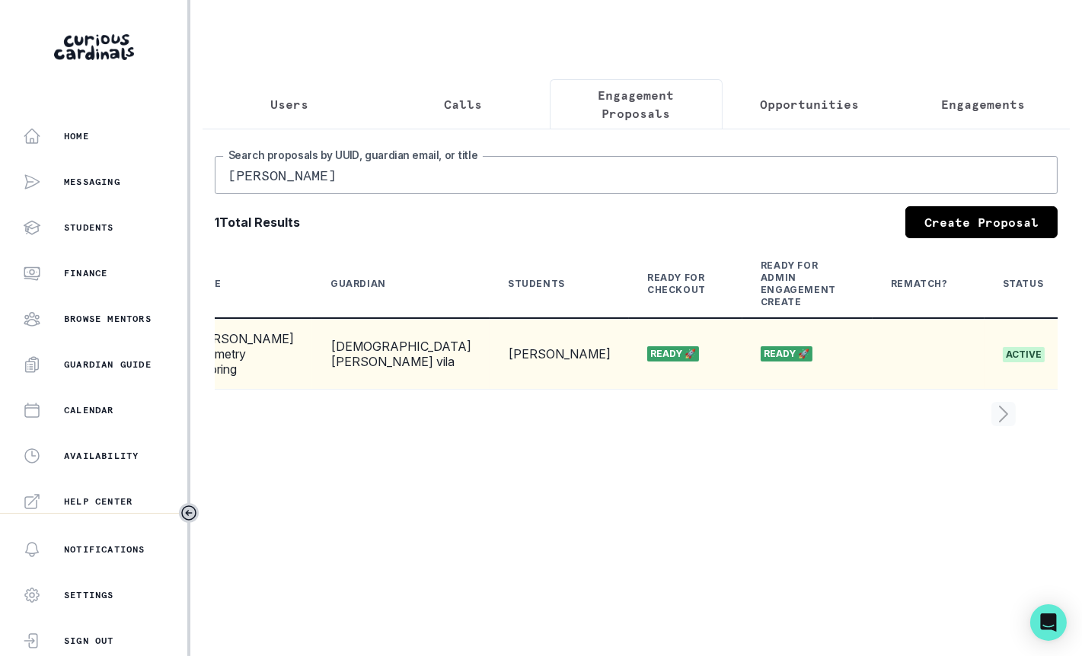
scroll to position [0, 171]
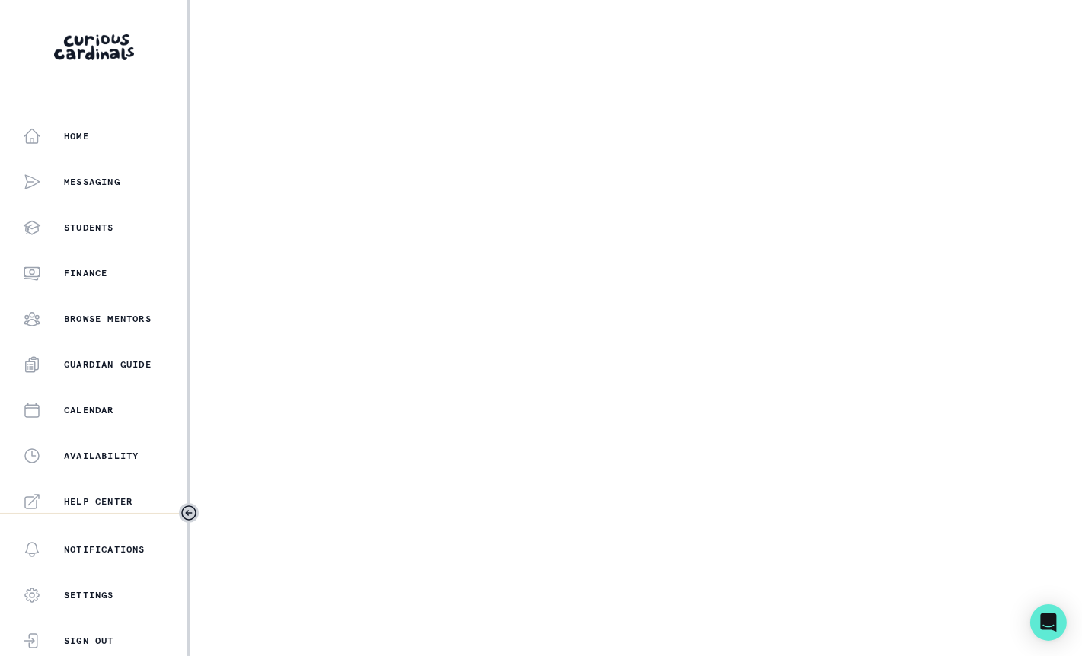
select select "cd194da3-8339-4626-8ccf-3d28a2a685b4"
select select "a5fe79bb-61d6-4726-b938-5ae9ae8c1e52"
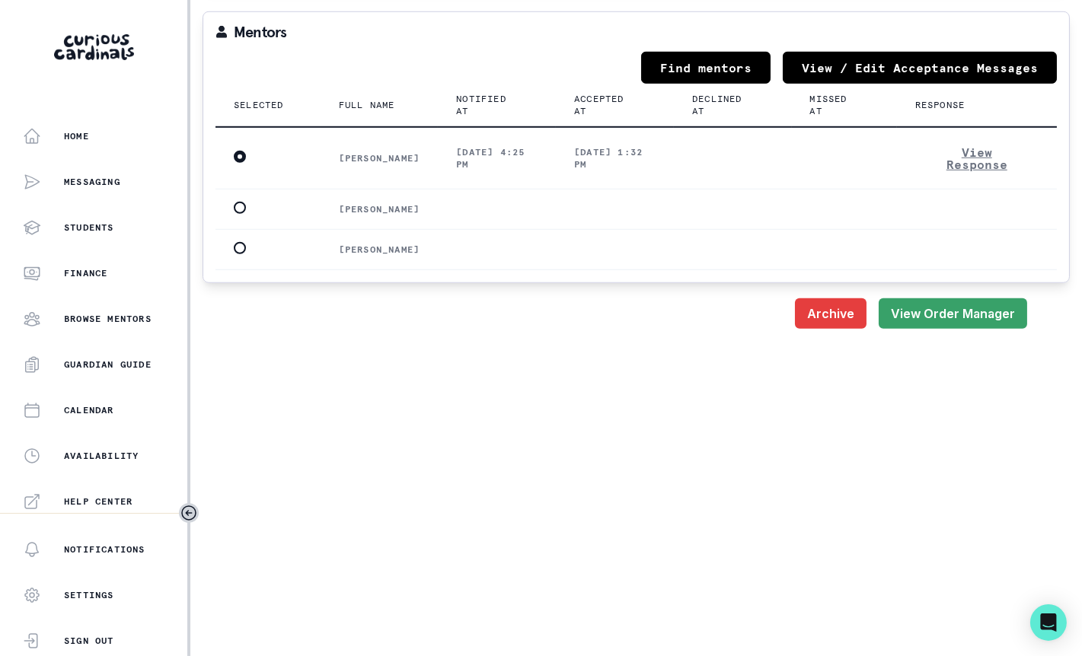
scroll to position [2130, 0]
